Goal: Information Seeking & Learning: Find specific fact

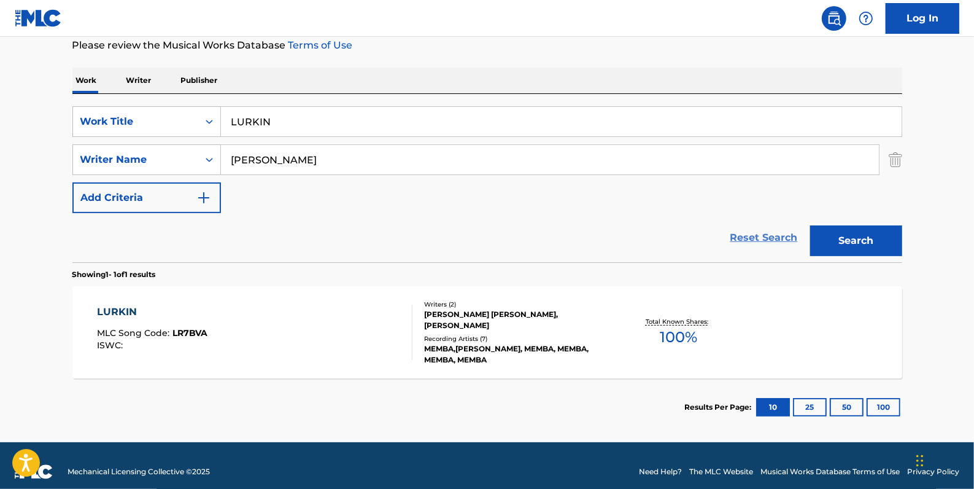
click at [749, 238] on link "Reset Search" at bounding box center [764, 237] width 80 height 27
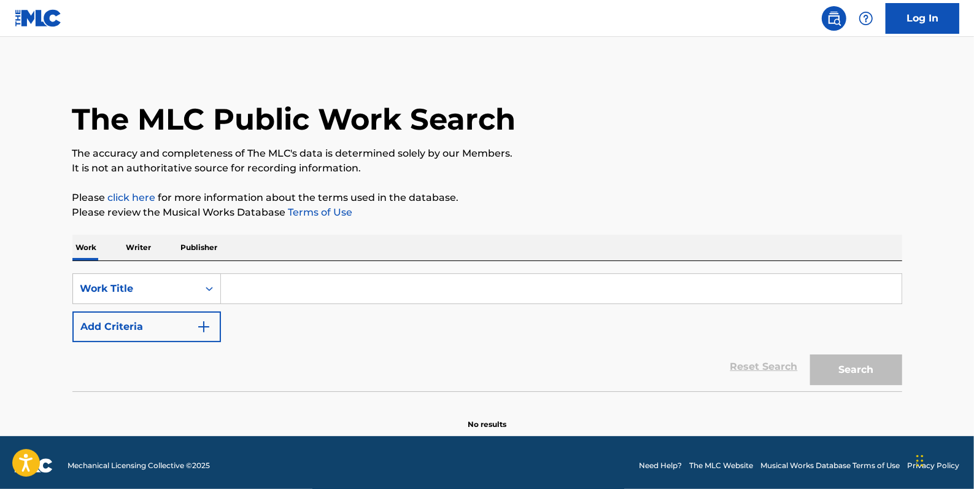
paste input "5 HUNNIT BAGS"
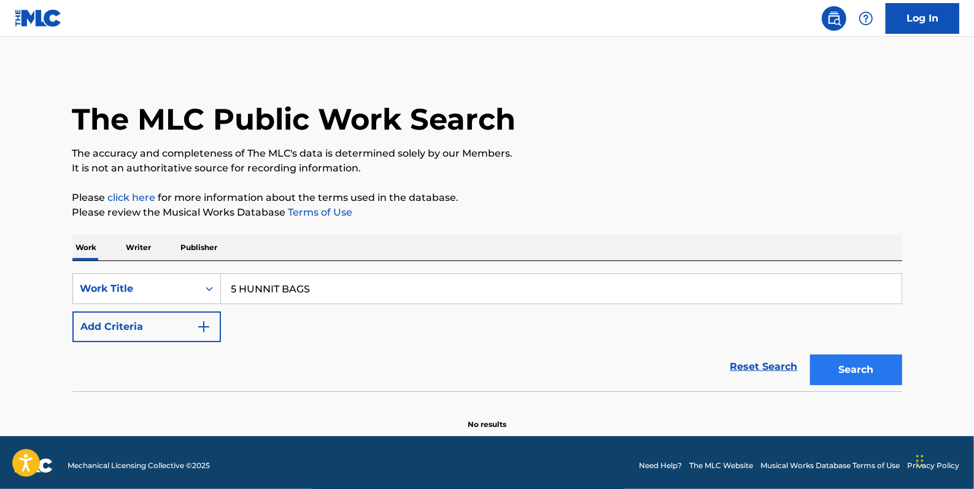
type input "5 HUNNIT BAGS"
click at [858, 370] on button "Search" at bounding box center [856, 369] width 92 height 31
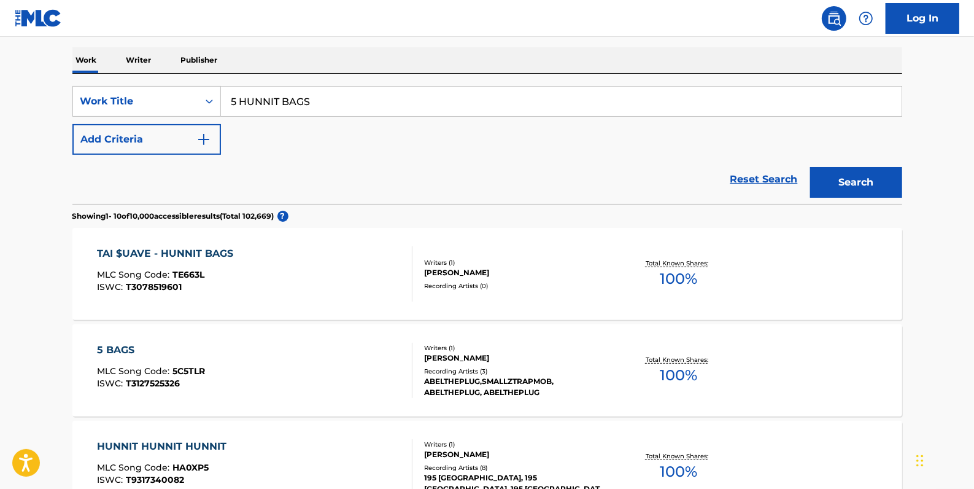
scroll to position [167, 0]
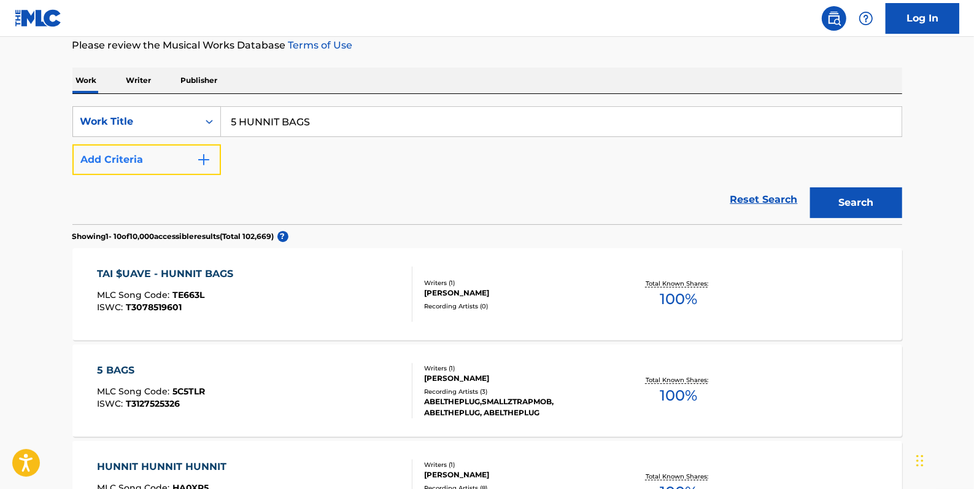
click at [134, 154] on button "Add Criteria" at bounding box center [146, 159] width 149 height 31
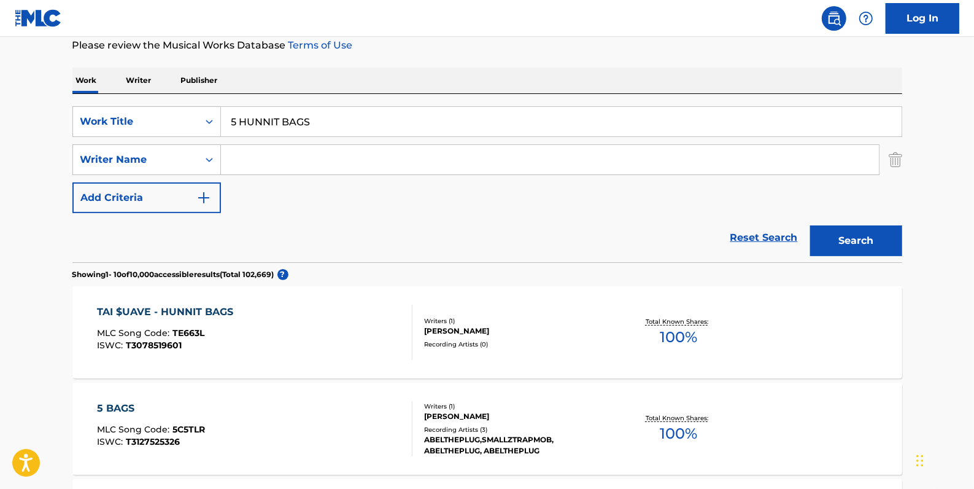
click at [236, 156] on input "Search Form" at bounding box center [550, 159] width 658 height 29
type input "[PERSON_NAME]"
click at [864, 227] on button "Search" at bounding box center [856, 240] width 92 height 31
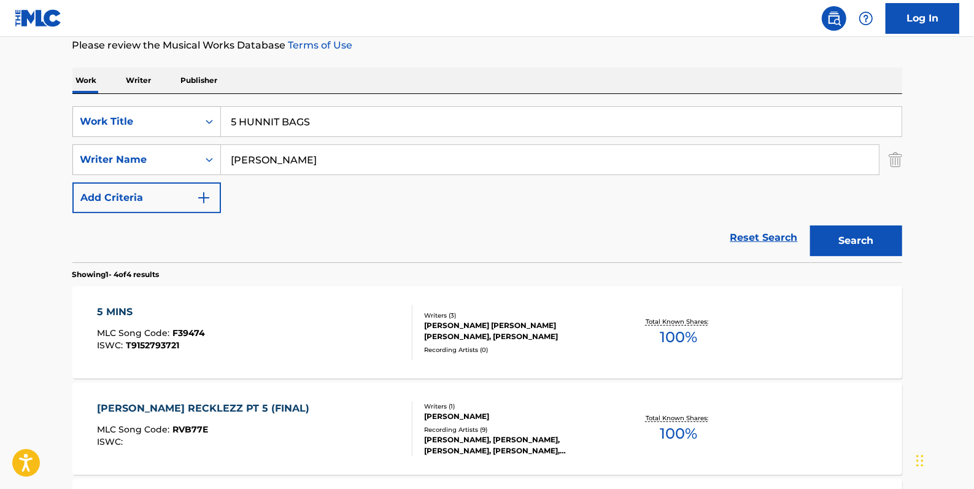
click at [763, 235] on link "Reset Search" at bounding box center [764, 237] width 80 height 27
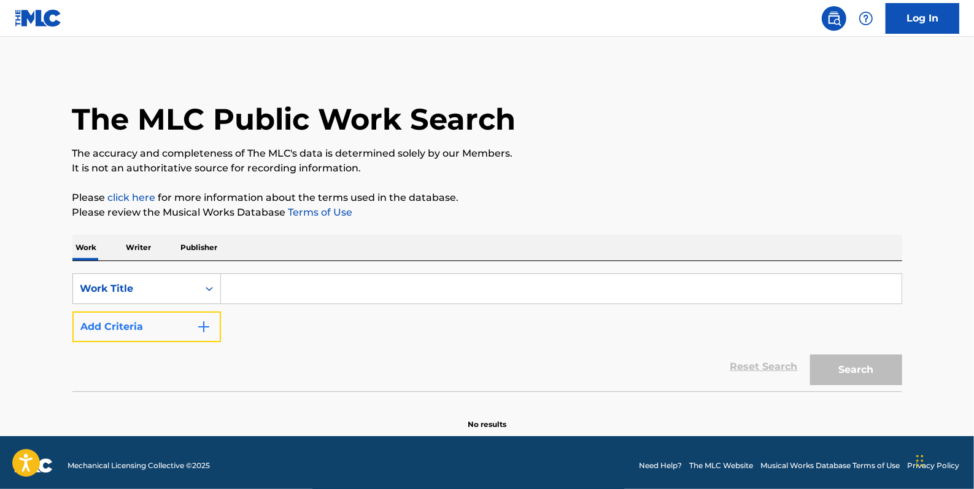
click at [130, 319] on button "Add Criteria" at bounding box center [146, 326] width 149 height 31
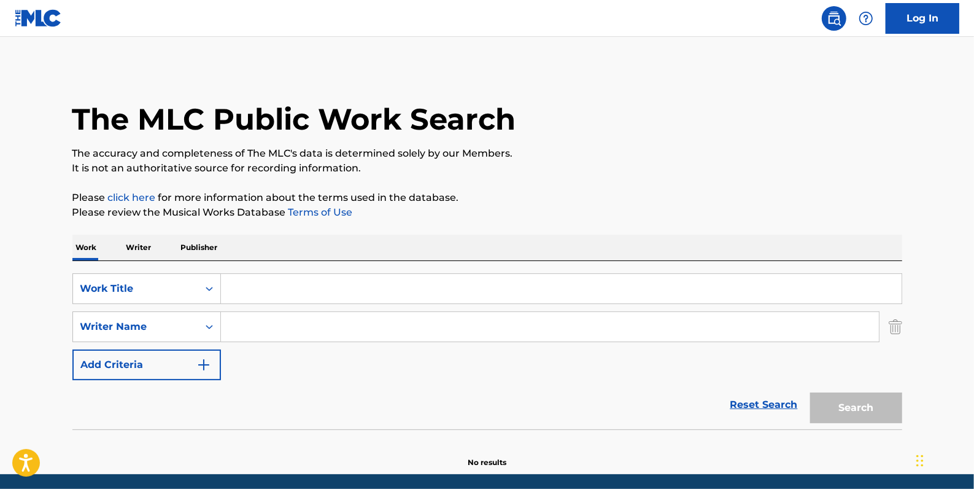
paste input "[MEDICAL_DATA][PERSON_NAME]"
type input "[MEDICAL_DATA][PERSON_NAME]"
click at [281, 284] on input "Search Form" at bounding box center [561, 288] width 681 height 29
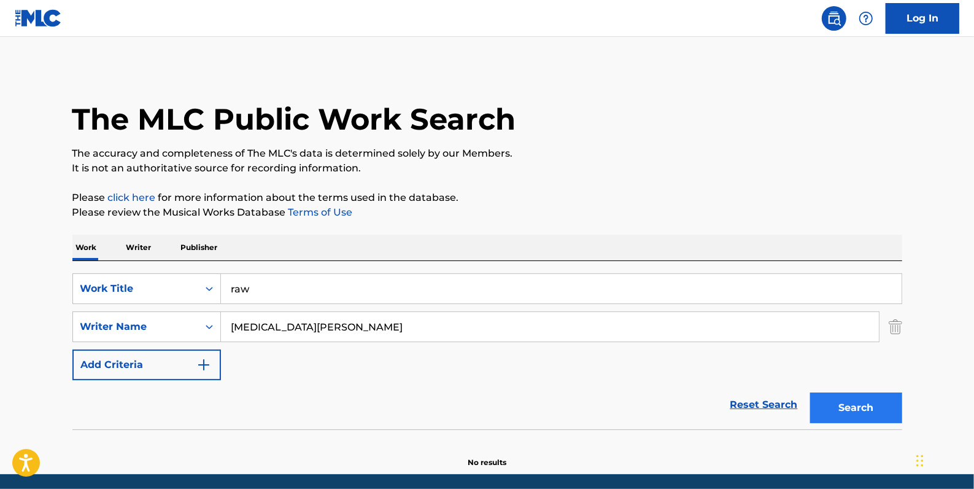
type input "raw"
click at [879, 398] on button "Search" at bounding box center [856, 407] width 92 height 31
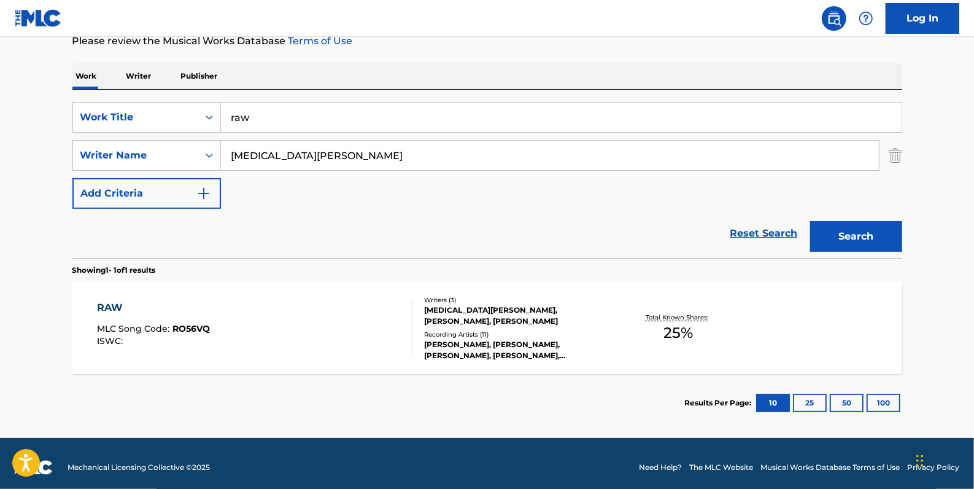
scroll to position [178, 0]
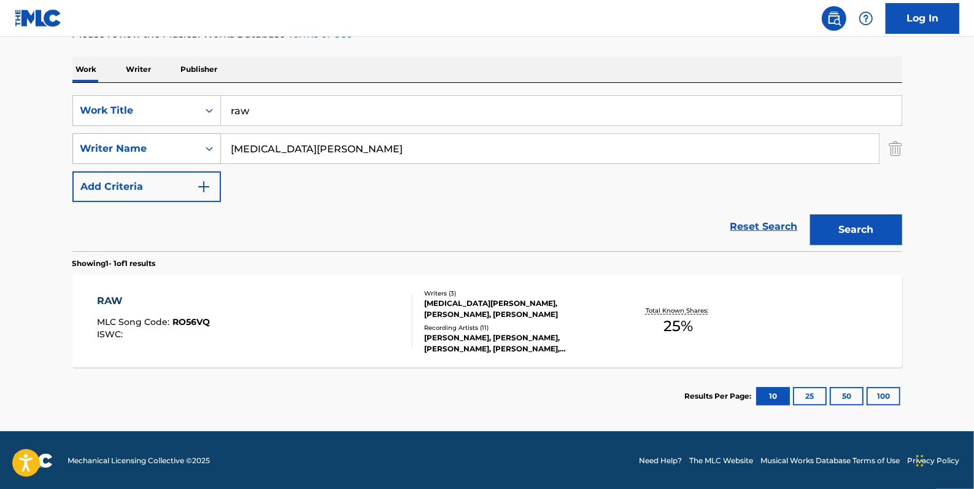
drag, startPoint x: 401, startPoint y: 151, endPoint x: 203, endPoint y: 147, distance: 197.7
click at [203, 147] on div "SearchWithCriteriab18a5ddf-bc6e-4247-ac88-c033a8e4c61e Writer Name [MEDICAL_DAT…" at bounding box center [487, 148] width 830 height 31
type input "shalnev"
drag, startPoint x: 281, startPoint y: 122, endPoint x: 231, endPoint y: 114, distance: 49.9
click at [231, 114] on input "raw" at bounding box center [561, 110] width 681 height 29
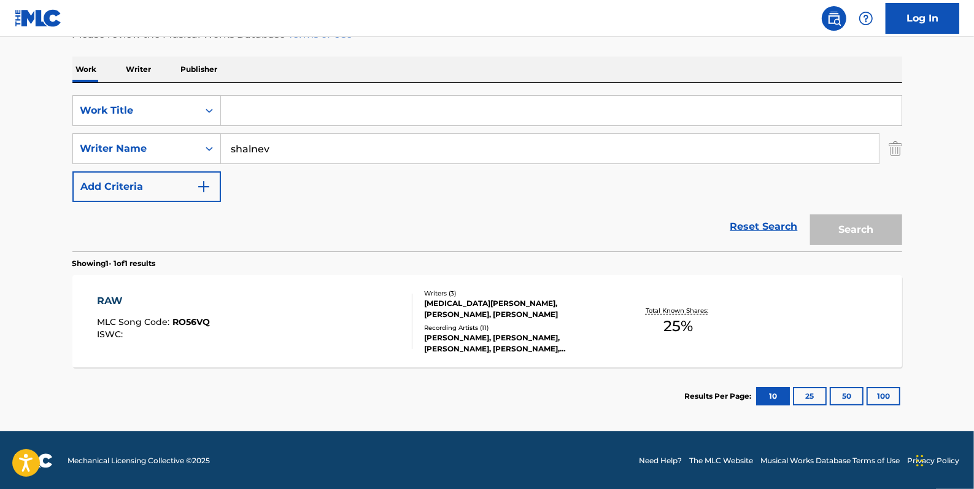
paste input "LOOK AT MY OUTFIT OOTD OUTFIT OF THE DAY"
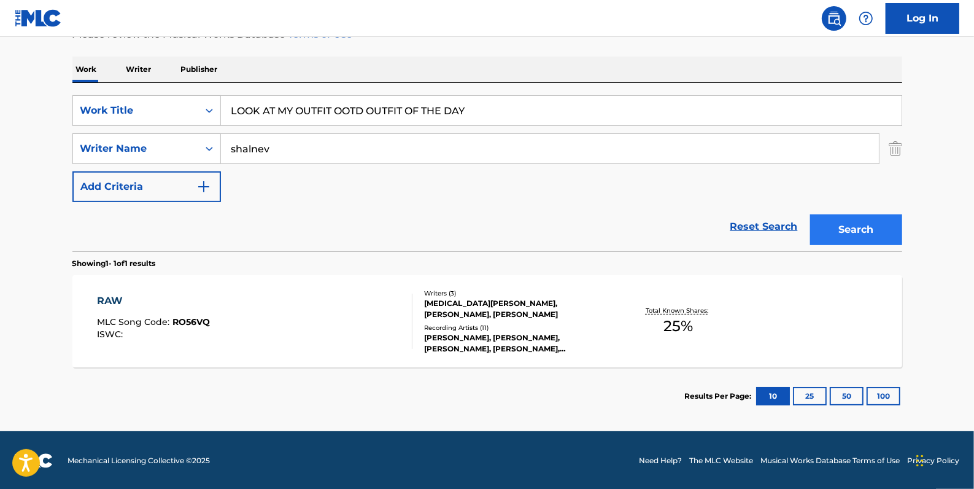
type input "LOOK AT MY OUTFIT OOTD OUTFIT OF THE DAY"
click at [868, 223] on button "Search" at bounding box center [856, 229] width 92 height 31
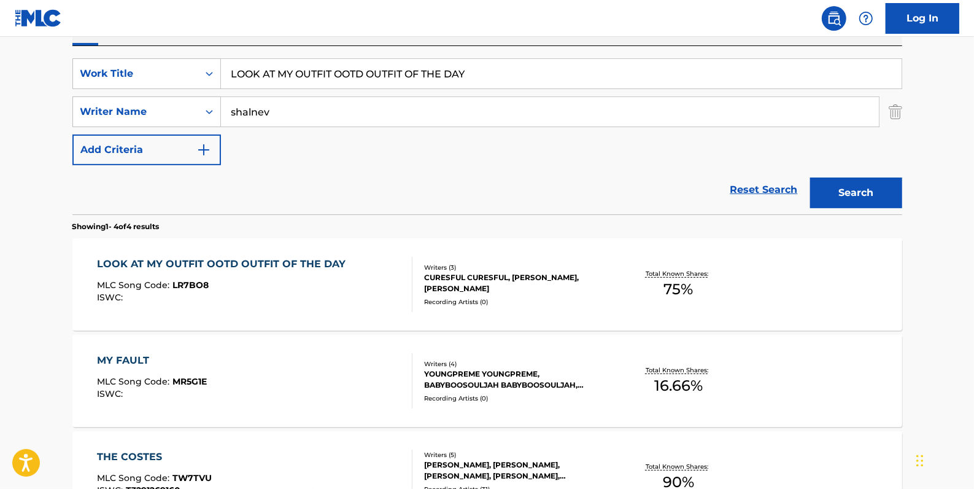
scroll to position [234, 0]
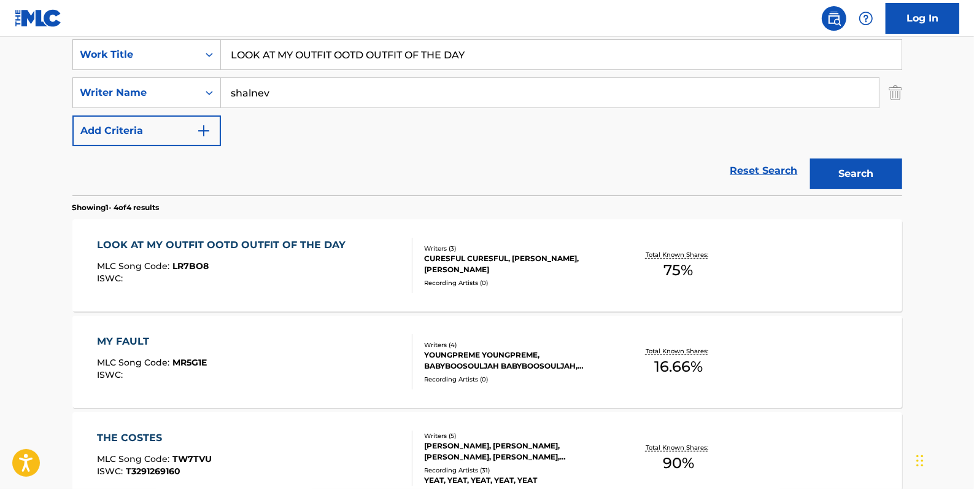
drag, startPoint x: 494, startPoint y: 53, endPoint x: 174, endPoint y: 2, distance: 323.2
click at [174, 47] on div "SearchWithCriteria8d72ac01-2371-49d0-a4c8-fb42d6120e9e Work Title LOOK AT MY OU…" at bounding box center [487, 54] width 830 height 31
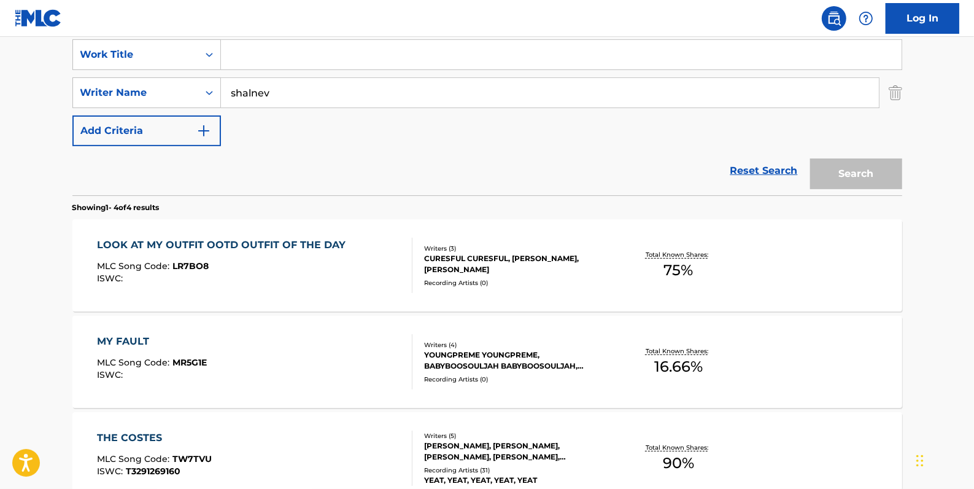
paste input "CANE DRU"
type input "CANE DRU"
click at [849, 166] on button "Search" at bounding box center [856, 173] width 92 height 31
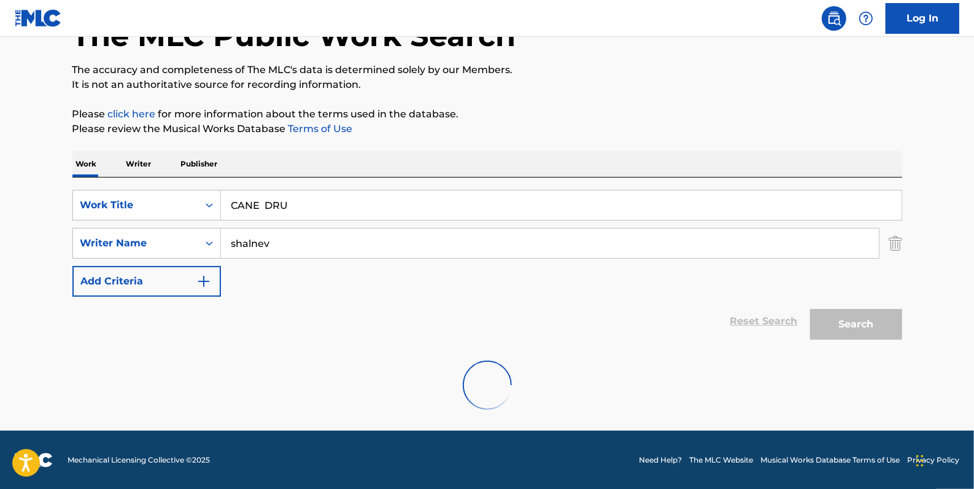
scroll to position [178, 0]
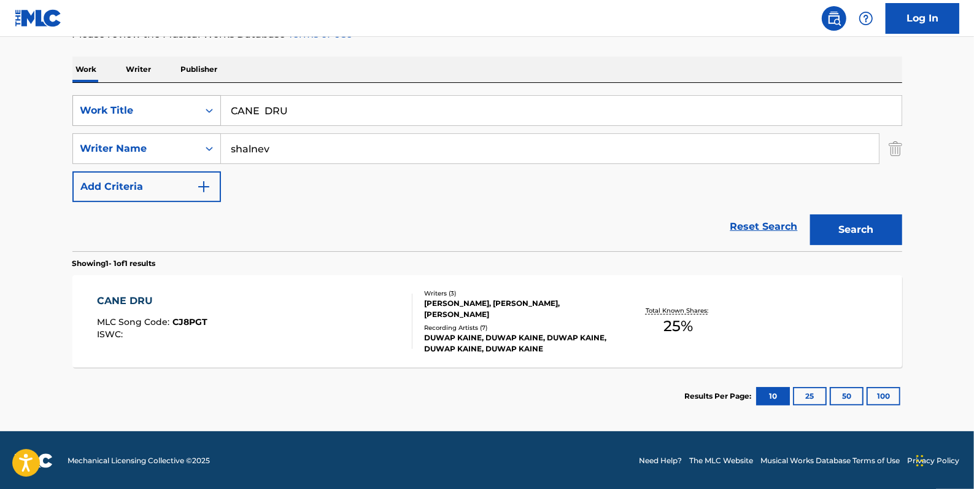
drag, startPoint x: 303, startPoint y: 109, endPoint x: 214, endPoint y: 110, distance: 88.4
click at [214, 110] on div "SearchWithCriteria8d72ac01-2371-49d0-a4c8-fb42d6120e9e Work Title CANE DRU" at bounding box center [487, 110] width 830 height 31
paste input "RIOT"
type input "RIOT"
click at [841, 222] on button "Search" at bounding box center [856, 229] width 92 height 31
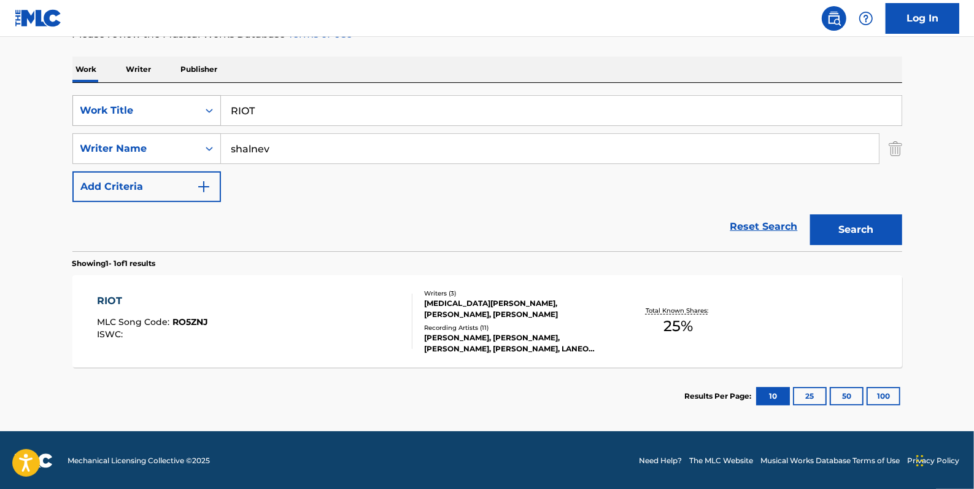
drag, startPoint x: 294, startPoint y: 106, endPoint x: 212, endPoint y: 106, distance: 81.7
click at [212, 106] on div "SearchWithCriteria8d72ac01-2371-49d0-a4c8-fb42d6120e9e Work Title RIOT" at bounding box center [487, 110] width 830 height 31
paste input "DANCE LIKE U IN PAIN"
type input "DANCE LIKE U IN PAIN"
click at [834, 224] on button "Search" at bounding box center [856, 229] width 92 height 31
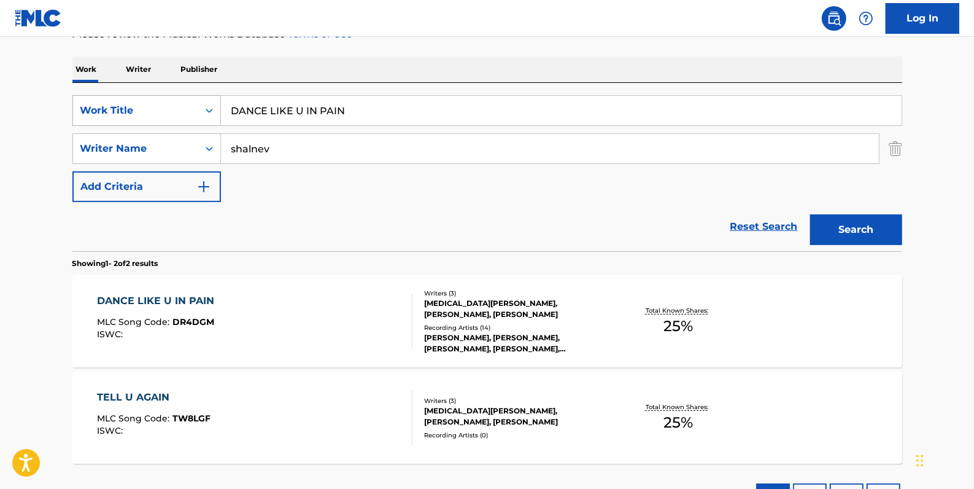
drag, startPoint x: 362, startPoint y: 117, endPoint x: 184, endPoint y: 98, distance: 178.4
click at [184, 98] on div "SearchWithCriteria8d72ac01-2371-49d0-a4c8-fb42d6120e9e Work Title DANCE LIKE U …" at bounding box center [487, 110] width 830 height 31
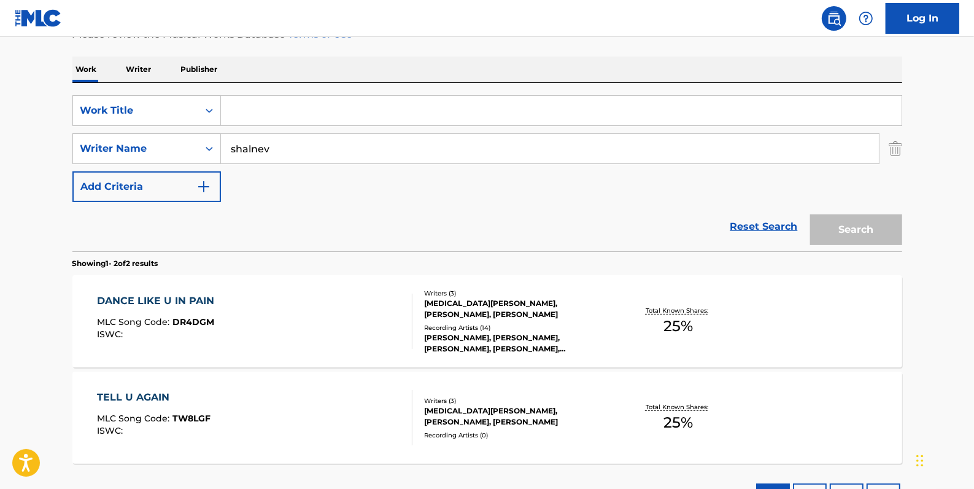
drag, startPoint x: 282, startPoint y: 116, endPoint x: 278, endPoint y: 106, distance: 11.5
paste input "DOLLARS OUT ON TOP ON [DEMOGRAPHIC_DATA]"
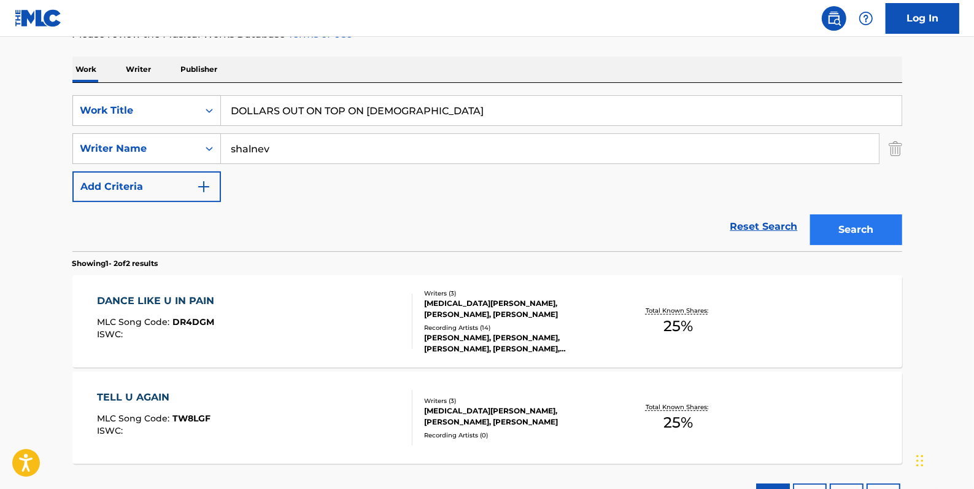
type input "DOLLARS OUT ON TOP ON [DEMOGRAPHIC_DATA]"
click at [846, 227] on button "Search" at bounding box center [856, 229] width 92 height 31
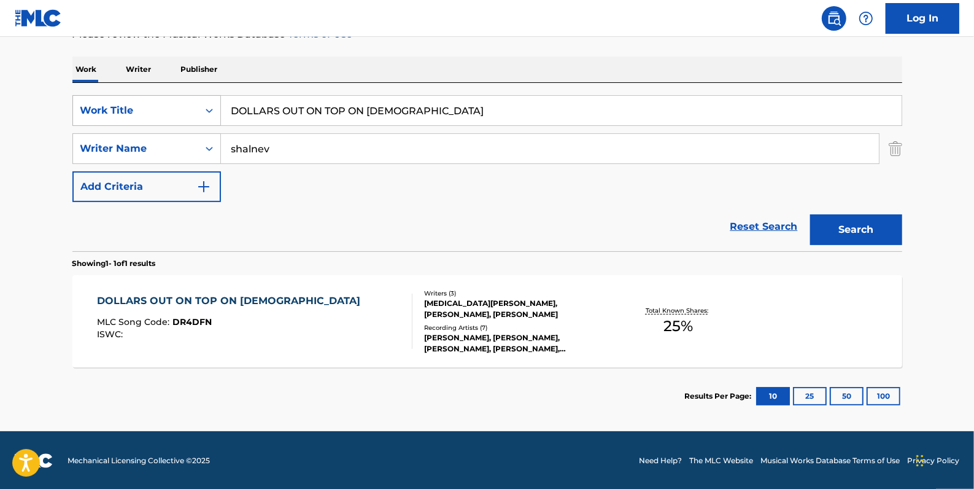
drag, startPoint x: 403, startPoint y: 111, endPoint x: 198, endPoint y: 99, distance: 204.8
click at [198, 99] on div "SearchWithCriteria8d72ac01-2371-49d0-a4c8-fb42d6120e9e Work Title DOLLARS OUT O…" at bounding box center [487, 110] width 830 height 31
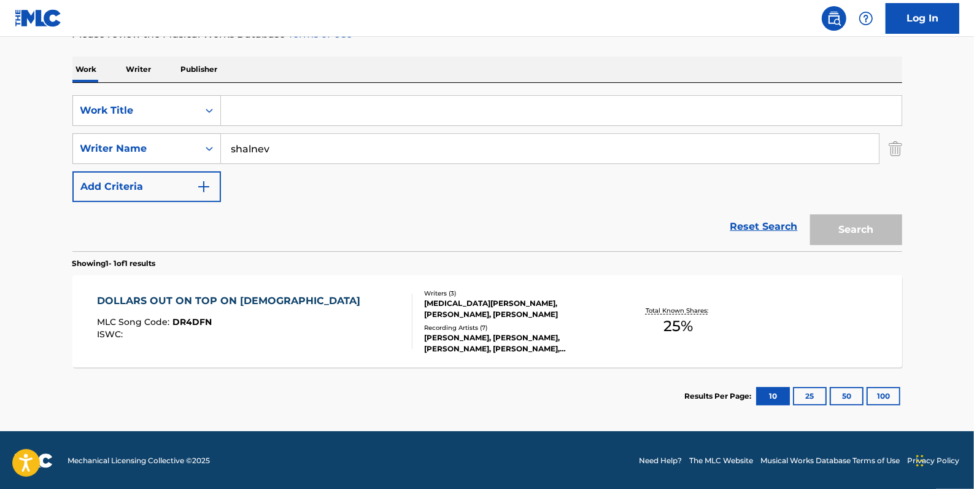
paste input "BABY BE YOU"
type input "BABY BE YOU"
click at [849, 232] on button "Search" at bounding box center [856, 229] width 92 height 31
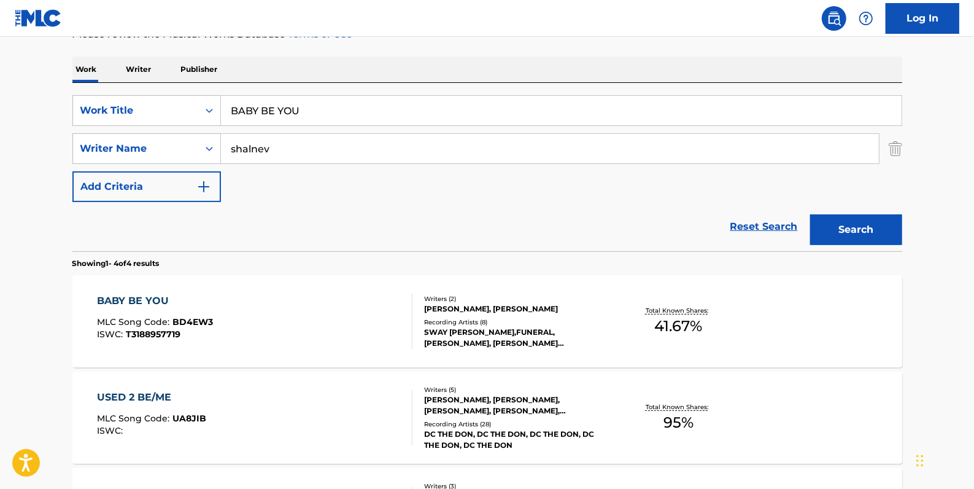
click at [258, 311] on div "BABY BE YOU MLC Song Code : BD4EW3 ISWC : T3188957719" at bounding box center [255, 320] width 316 height 55
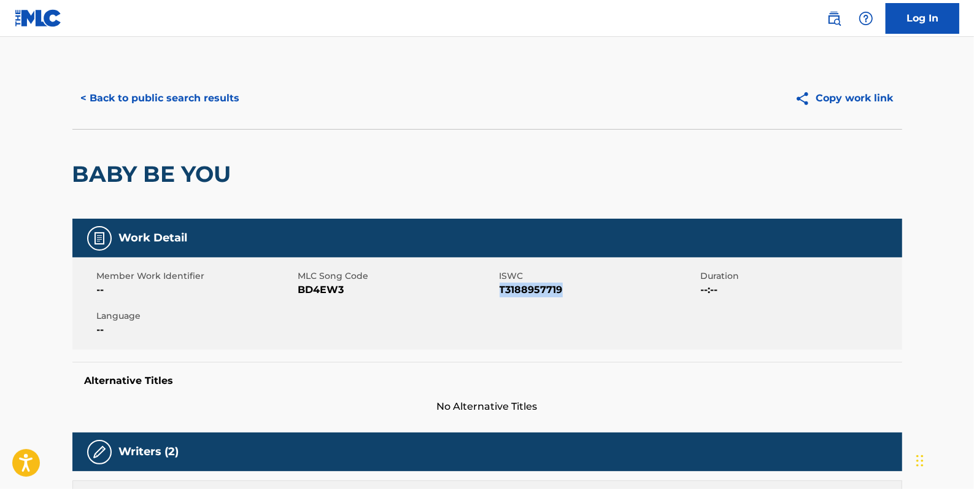
drag, startPoint x: 569, startPoint y: 291, endPoint x: 502, endPoint y: 290, distance: 66.3
click at [502, 290] on span "T3188957719" at bounding box center [599, 289] width 198 height 15
drag, startPoint x: 502, startPoint y: 290, endPoint x: 513, endPoint y: 292, distance: 10.6
copy span "T3188957719"
click at [196, 103] on button "< Back to public search results" at bounding box center [160, 98] width 176 height 31
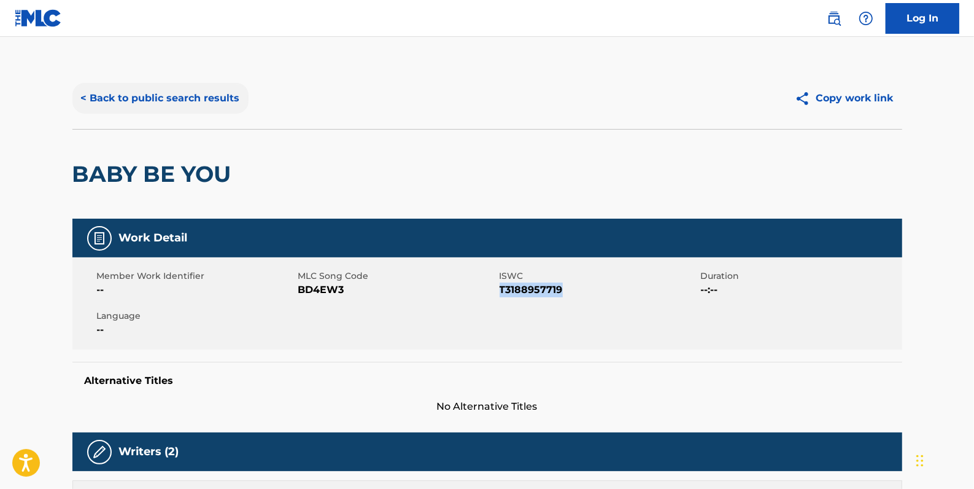
scroll to position [178, 0]
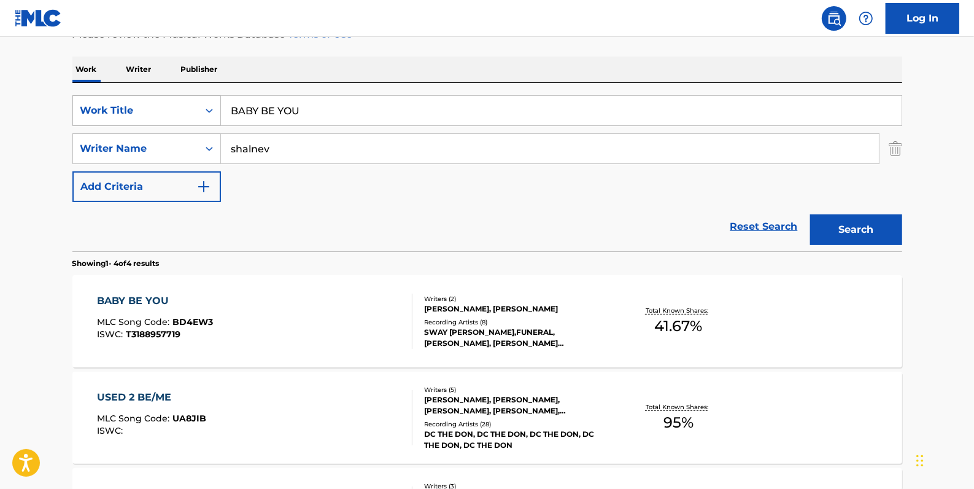
drag, startPoint x: 347, startPoint y: 114, endPoint x: 203, endPoint y: 114, distance: 143.7
click at [203, 114] on div "SearchWithCriteria8d72ac01-2371-49d0-a4c8-fb42d6120e9e Work Title BABY BE YOU" at bounding box center [487, 110] width 830 height 31
paste input "HAT TRICK"
type input "HAT TRICK"
click at [861, 230] on button "Search" at bounding box center [856, 229] width 92 height 31
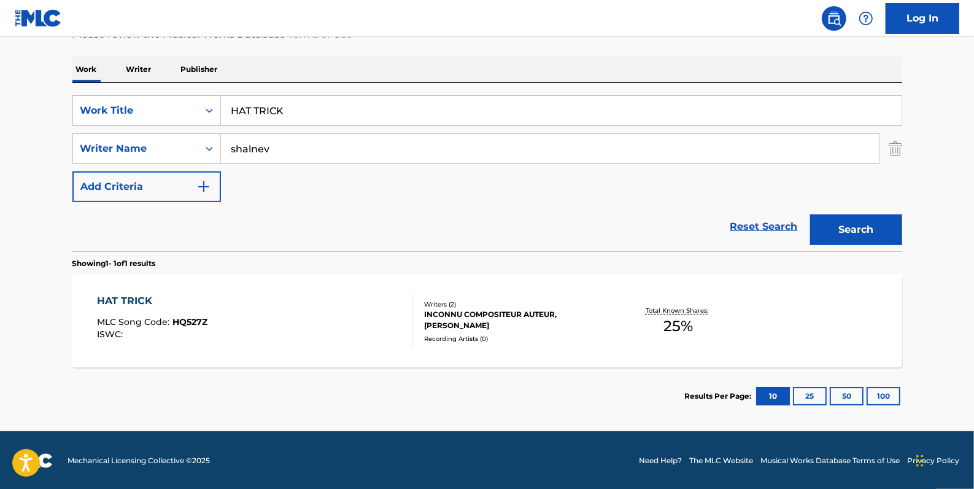
drag, startPoint x: 288, startPoint y: 144, endPoint x: 190, endPoint y: 128, distance: 98.9
click at [185, 152] on div "SearchWithCriteriab18a5ddf-bc6e-4247-ac88-c033a8e4c61e Writer Name shalnev" at bounding box center [487, 148] width 830 height 31
click at [844, 217] on button "Search" at bounding box center [856, 229] width 92 height 31
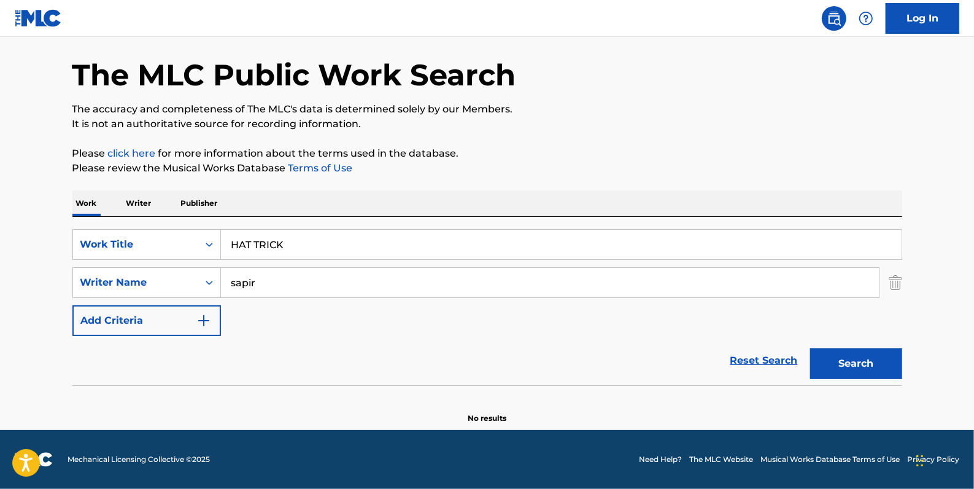
scroll to position [43, 0]
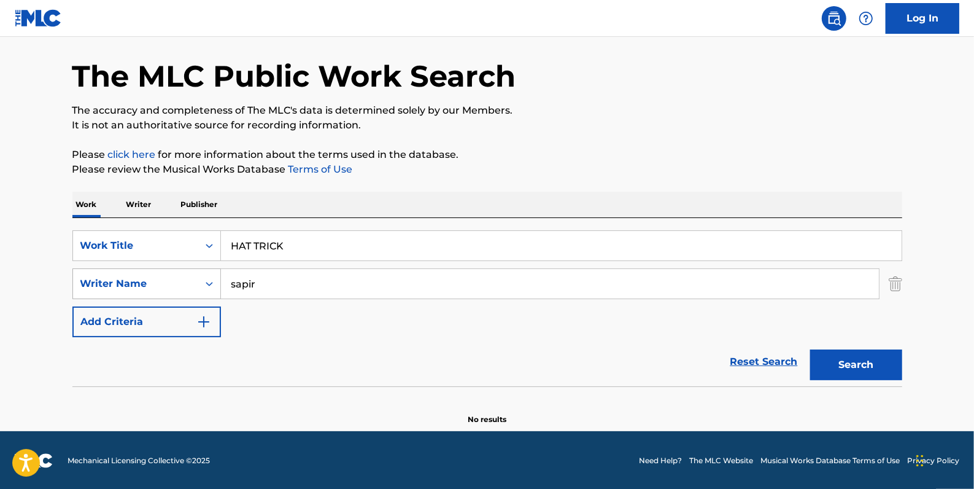
drag, startPoint x: 294, startPoint y: 284, endPoint x: 205, endPoint y: 278, distance: 89.2
click at [205, 278] on div "SearchWithCriteriab18a5ddf-bc6e-4247-ac88-c033a8e4c61e Writer Name sapir" at bounding box center [487, 283] width 830 height 31
type input "[PERSON_NAME]"
click at [837, 360] on button "Search" at bounding box center [856, 364] width 92 height 31
drag, startPoint x: 770, startPoint y: 356, endPoint x: 639, endPoint y: 333, distance: 133.3
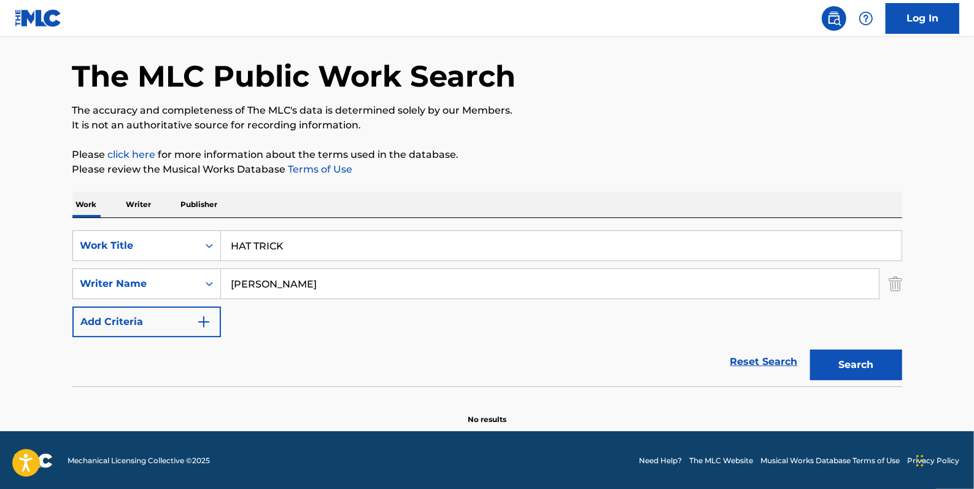
click at [763, 352] on link "Reset Search" at bounding box center [764, 361] width 80 height 27
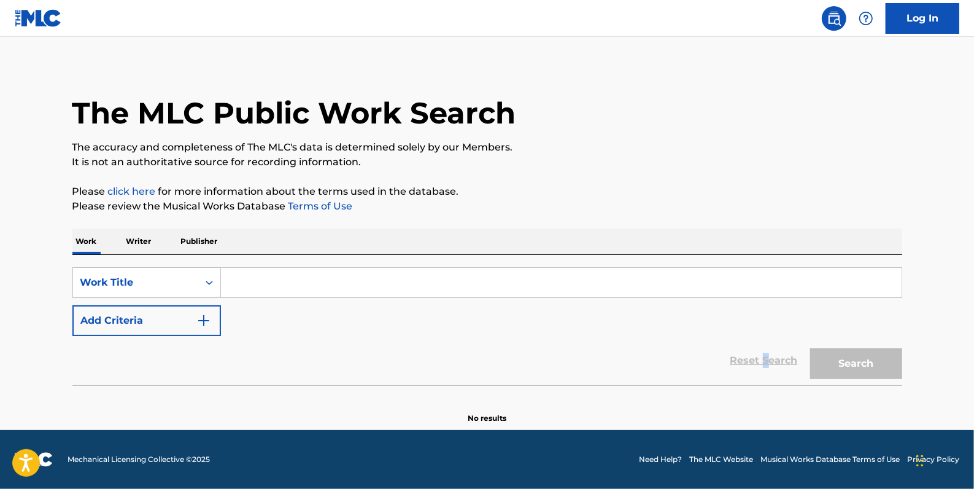
scroll to position [0, 0]
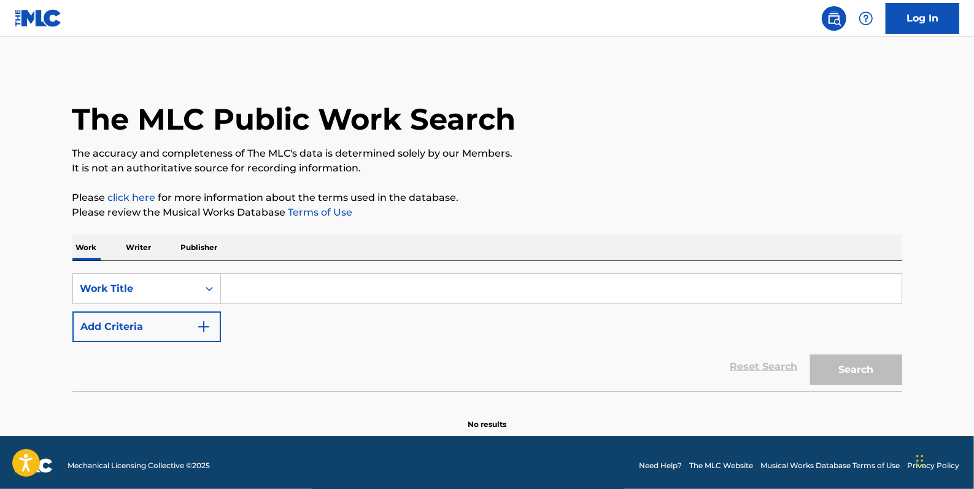
paste input "PRINCE"
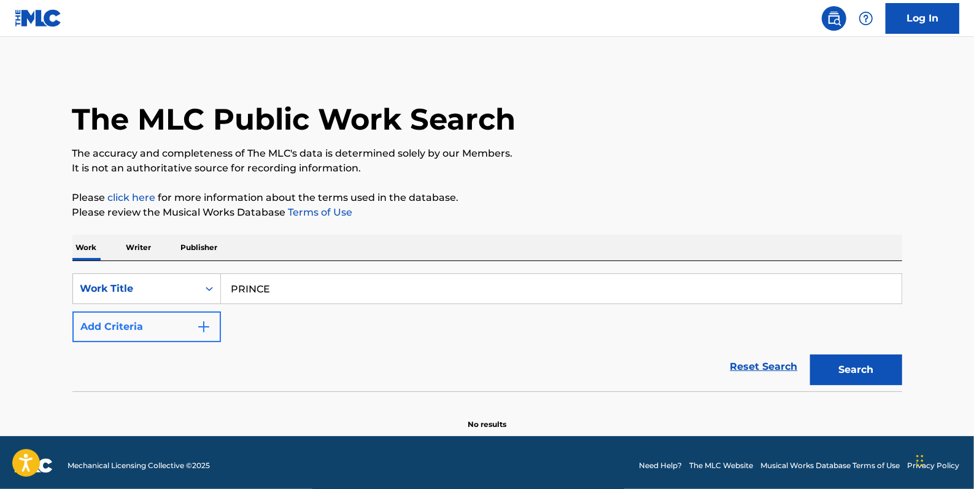
type input "PRINCE"
click at [145, 325] on button "Add Criteria" at bounding box center [146, 326] width 149 height 31
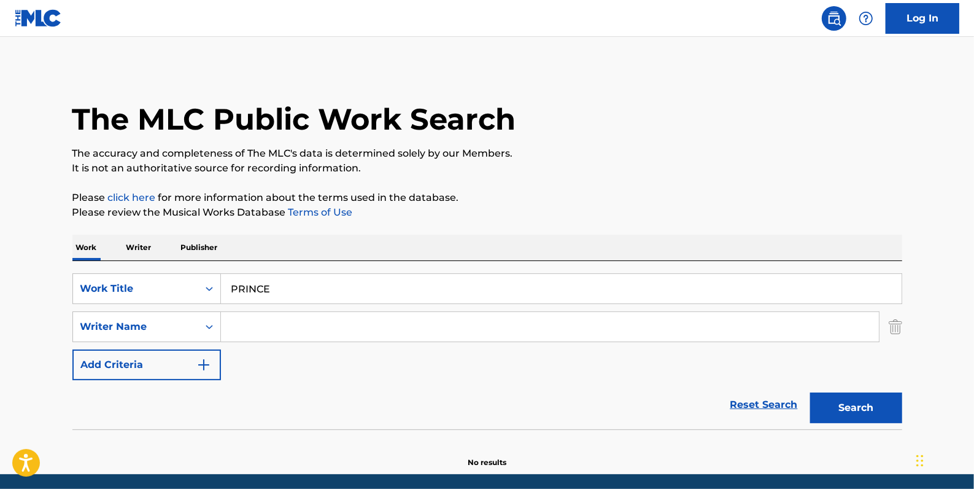
click at [233, 328] on input "Search Form" at bounding box center [550, 326] width 658 height 29
paste input "[PERSON_NAME]"
type input "[PERSON_NAME]"
click at [855, 403] on button "Search" at bounding box center [856, 407] width 92 height 31
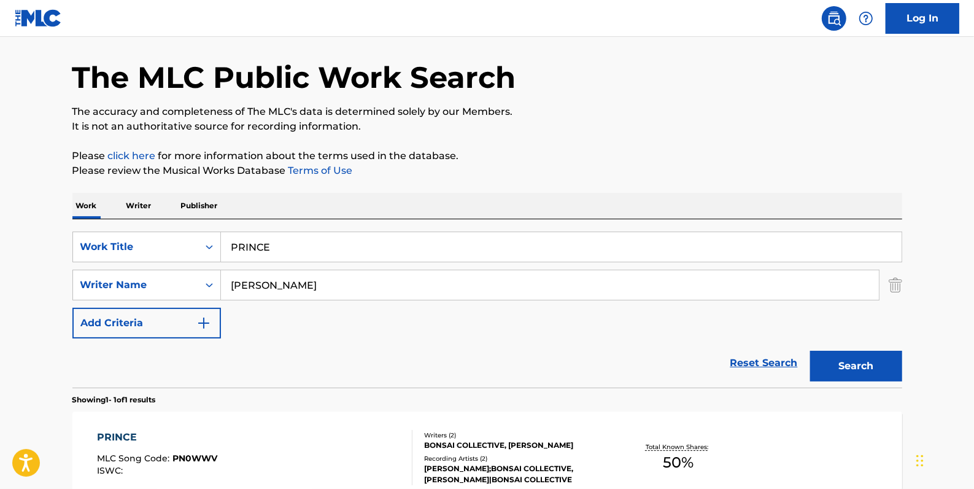
scroll to position [167, 0]
